Goal: Check status

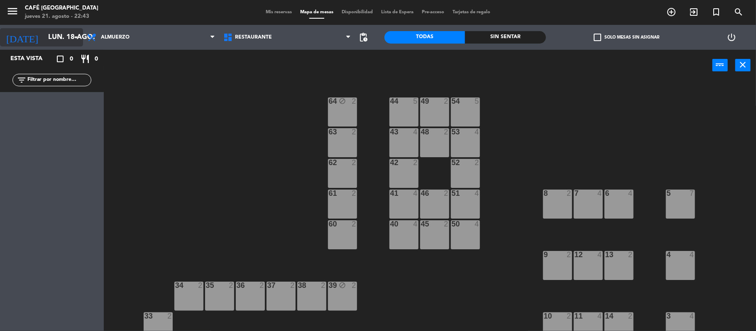
click at [71, 29] on input "lun. 18 ago." at bounding box center [89, 37] width 90 height 16
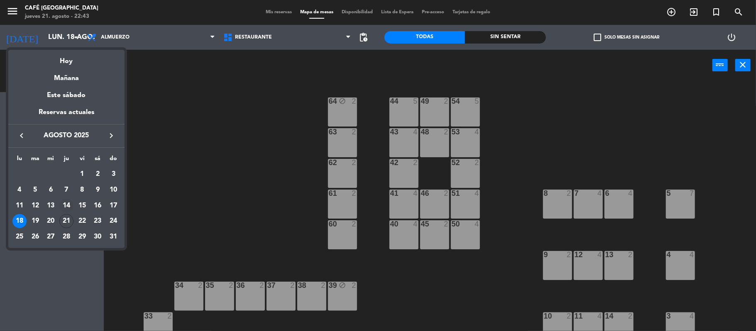
click at [63, 203] on div "14" at bounding box center [66, 206] width 14 height 14
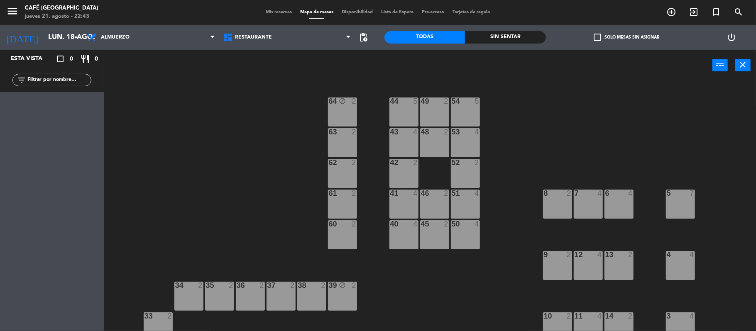
type input "jue. 14 ago."
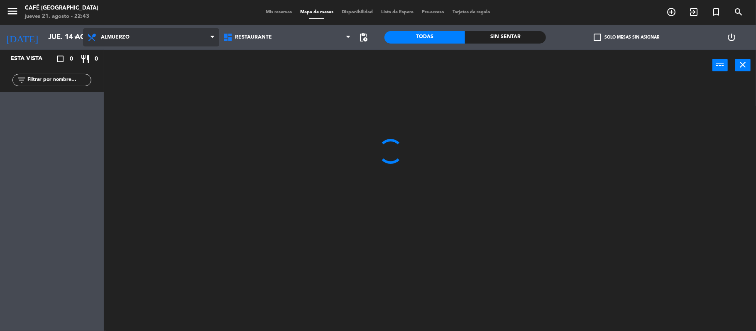
click at [150, 33] on span "Almuerzo" at bounding box center [151, 37] width 136 height 18
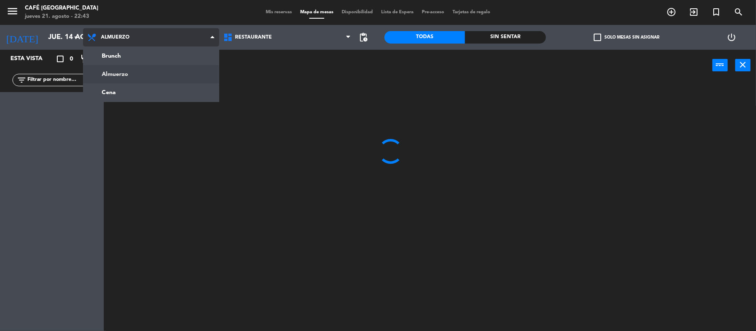
click at [159, 33] on span "Almuerzo" at bounding box center [151, 37] width 136 height 18
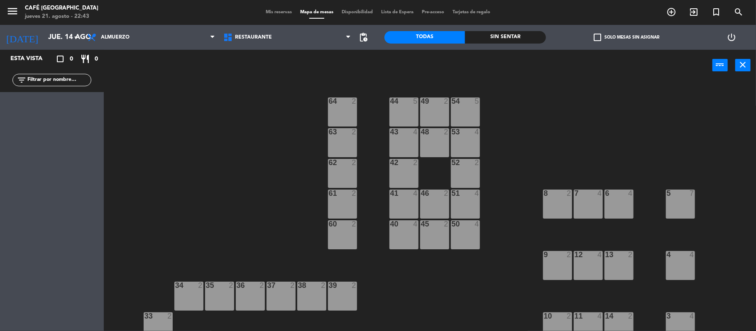
click at [268, 15] on div "Mis reservas Mapa de mesas Disponibilidad Lista de Espera Pre-acceso Tarjetas d…" at bounding box center [377, 12] width 233 height 7
click at [274, 10] on span "Mis reservas" at bounding box center [278, 12] width 34 height 5
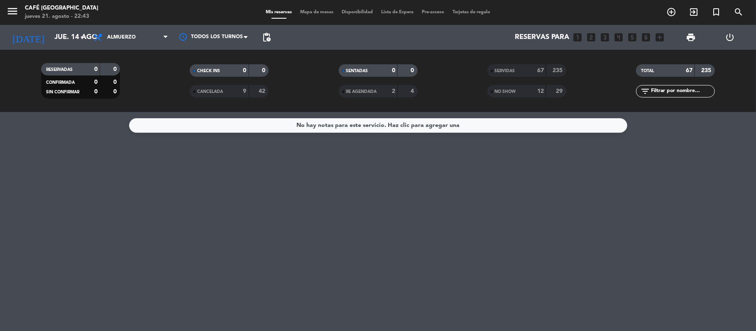
click at [530, 73] on div "67" at bounding box center [535, 71] width 17 height 10
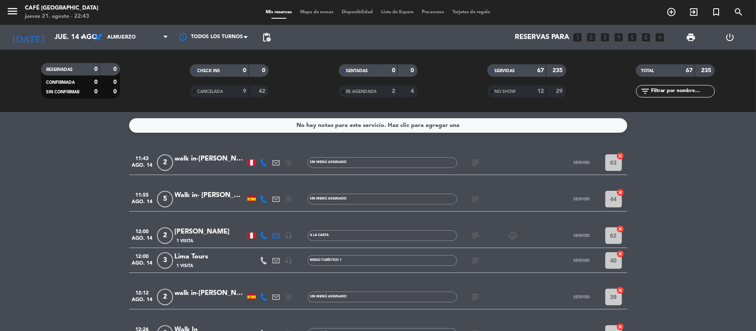
click at [668, 93] on input "text" at bounding box center [682, 91] width 64 height 9
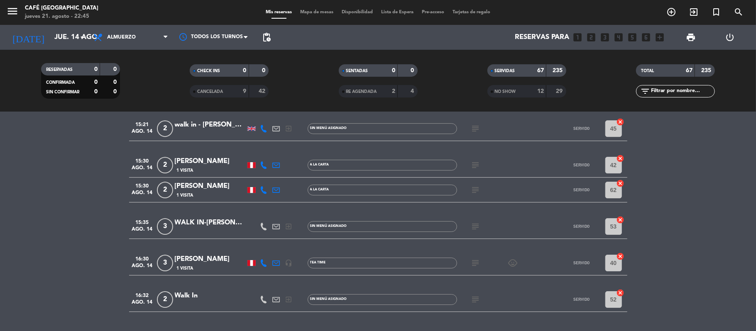
scroll to position [1947, 0]
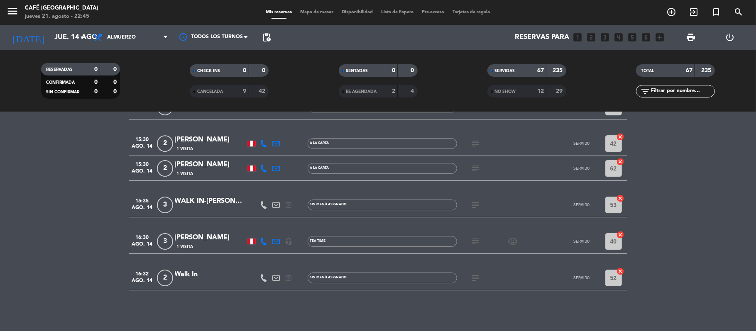
click at [666, 69] on div "TOTAL" at bounding box center [657, 71] width 38 height 10
click at [659, 69] on div "TOTAL" at bounding box center [657, 71] width 38 height 10
click at [315, 14] on span "Mapa de mesas" at bounding box center [317, 12] width 42 height 5
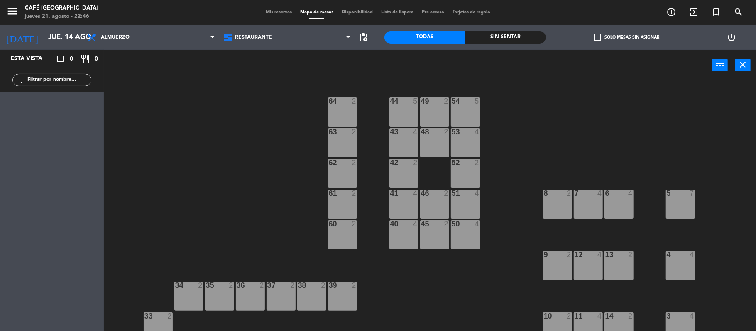
click at [410, 300] on div "44 5 49 2 54 5 64 2 48 2 53 4 63 2 43 4 62 2 42 2 52 2 41 4 46 2 51 4 61 2 7 4 …" at bounding box center [433, 208] width 645 height 250
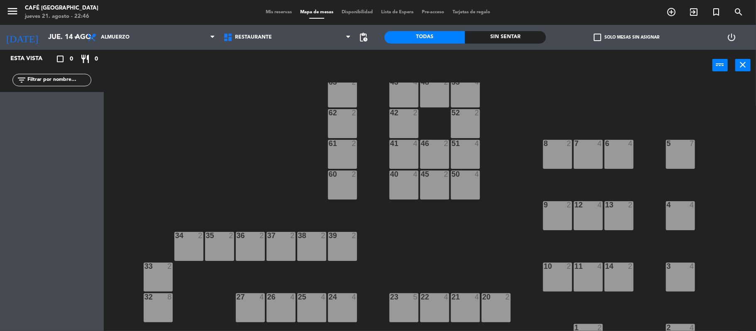
scroll to position [66, 0]
